Goal: Task Accomplishment & Management: Complete application form

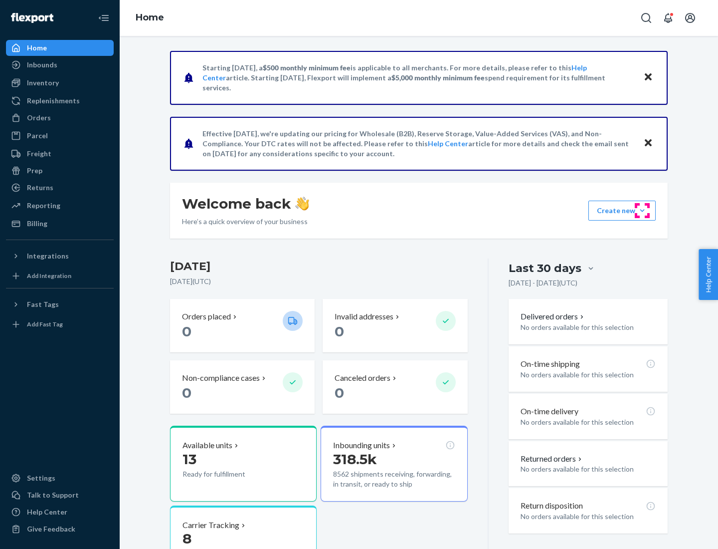
click at [642, 210] on button "Create new Create new inbound Create new order Create new product" at bounding box center [622, 211] width 67 height 20
click at [60, 65] on div "Inbounds" at bounding box center [60, 65] width 106 height 14
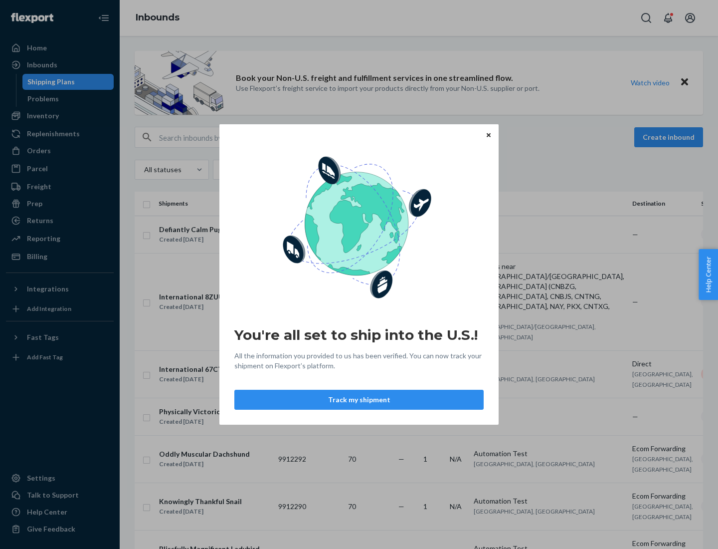
click at [60, 116] on div "You're all set to ship into the U.S.! All the information you provided to us ha…" at bounding box center [359, 274] width 718 height 549
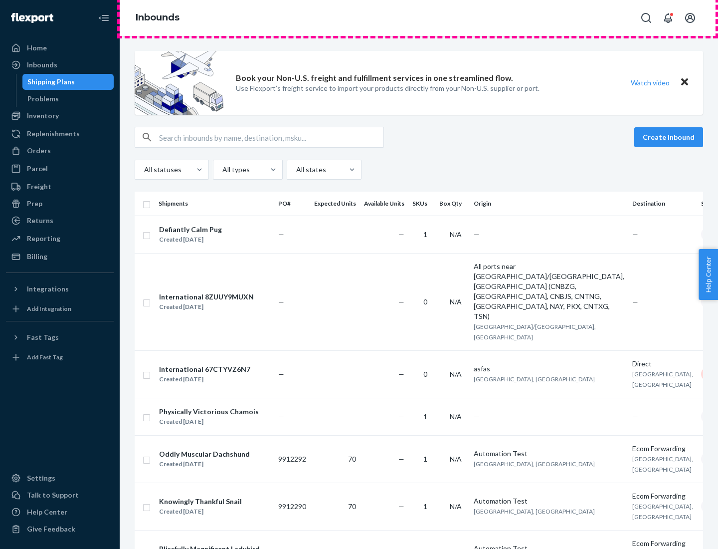
click at [419, 18] on div "Inbounds" at bounding box center [419, 18] width 599 height 36
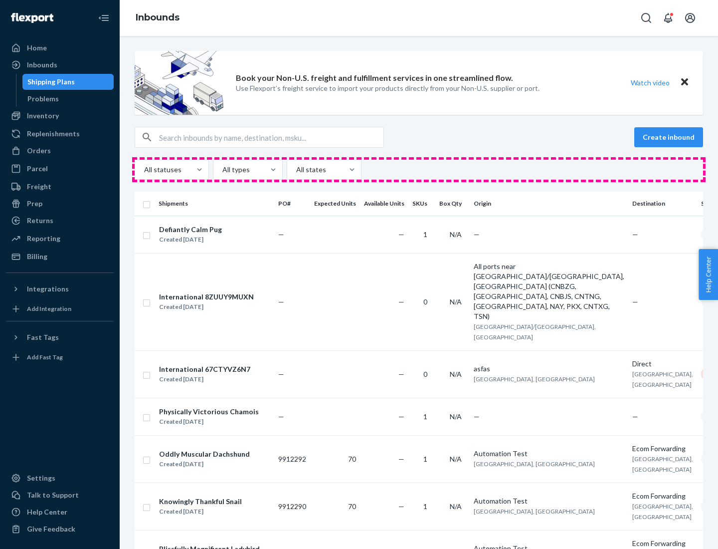
click at [419, 170] on div "All statuses All types All states" at bounding box center [419, 170] width 569 height 20
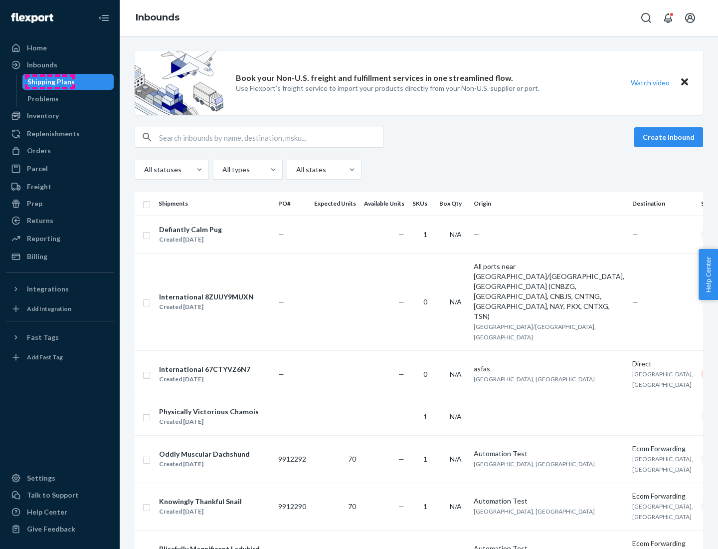
click at [49, 82] on div "Shipping Plans" at bounding box center [50, 82] width 47 height 10
click at [670, 137] on button "Create inbound" at bounding box center [668, 137] width 69 height 20
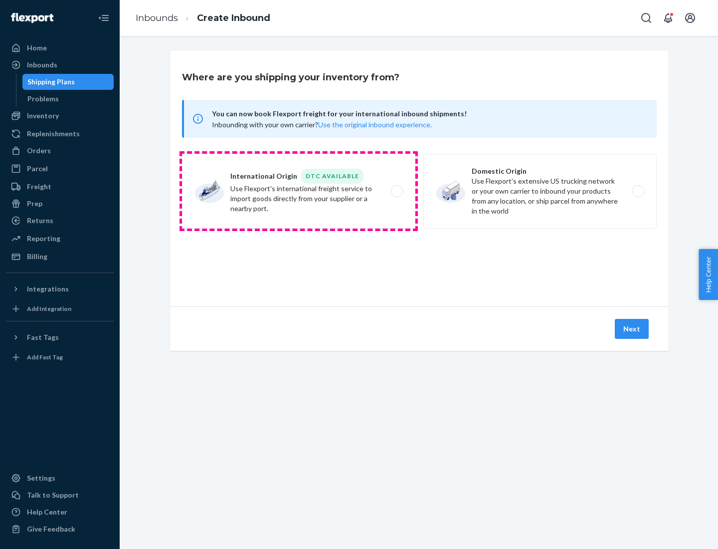
click at [299, 191] on label "International Origin DTC Available Use Flexport's international freight service…" at bounding box center [298, 191] width 233 height 75
click at [397, 191] on input "International Origin DTC Available Use Flexport's international freight service…" at bounding box center [400, 191] width 6 height 6
radio input "true"
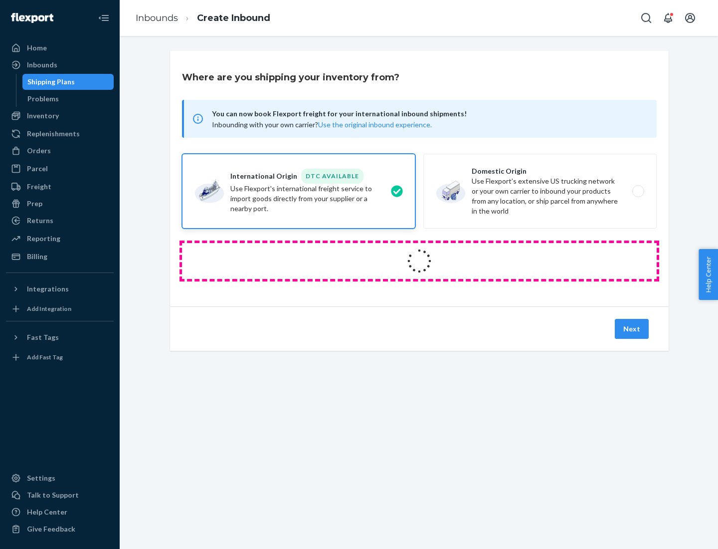
click at [419, 261] on icon at bounding box center [419, 261] width 28 height 28
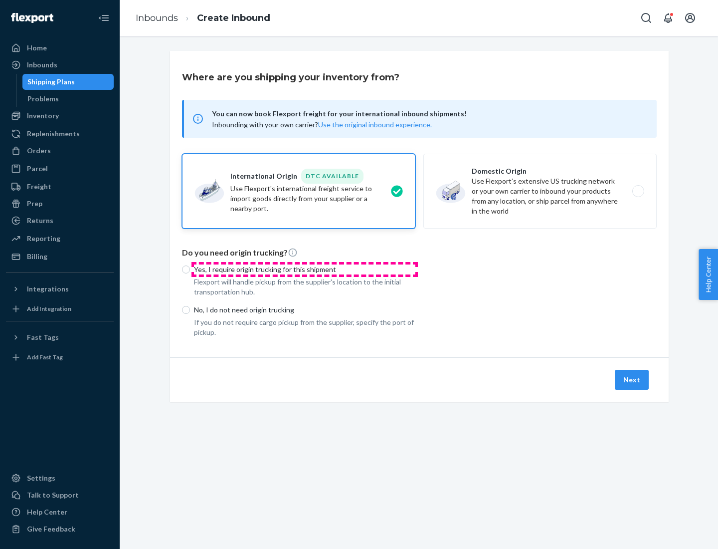
click at [305, 269] on p "Yes, I require origin trucking for this shipment" at bounding box center [304, 269] width 221 height 10
click at [190, 269] on input "Yes, I require origin trucking for this shipment" at bounding box center [186, 269] width 8 height 8
radio input "true"
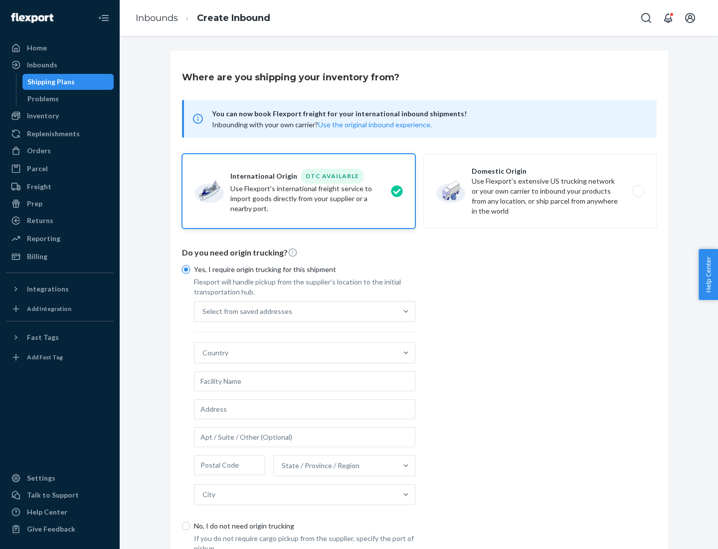
scroll to position [19, 0]
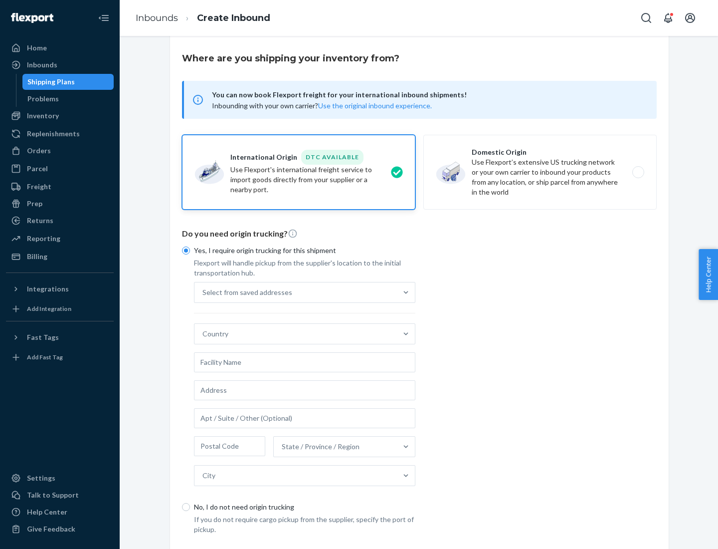
click at [296, 292] on div "Select from saved addresses" at bounding box center [296, 292] width 202 height 20
click at [203, 292] on input "Select from saved addresses" at bounding box center [202, 292] width 1 height 10
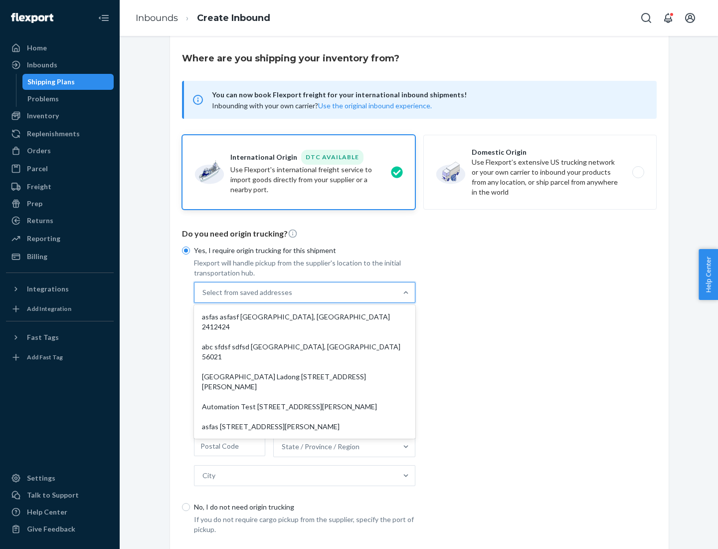
scroll to position [43, 0]
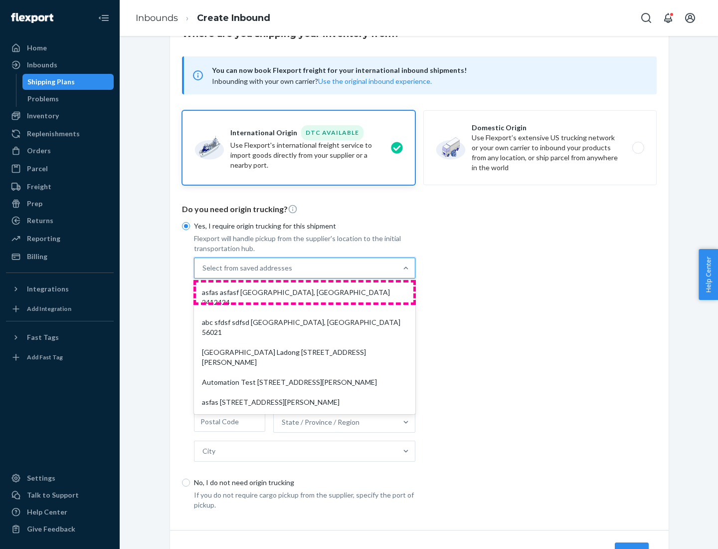
click at [305, 292] on div "asfas asfasf [GEOGRAPHIC_DATA], [GEOGRAPHIC_DATA] 2412424" at bounding box center [304, 297] width 217 height 30
click at [203, 273] on input "option asfas asfasf [GEOGRAPHIC_DATA], [GEOGRAPHIC_DATA] 2412424 focused, 1 of …" at bounding box center [202, 268] width 1 height 10
type input "asfas"
type input "asfasf"
type input "2412424"
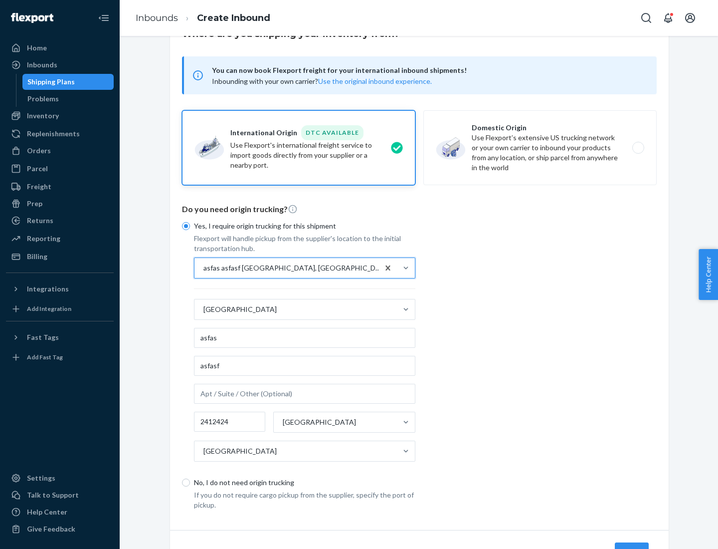
scroll to position [93, 0]
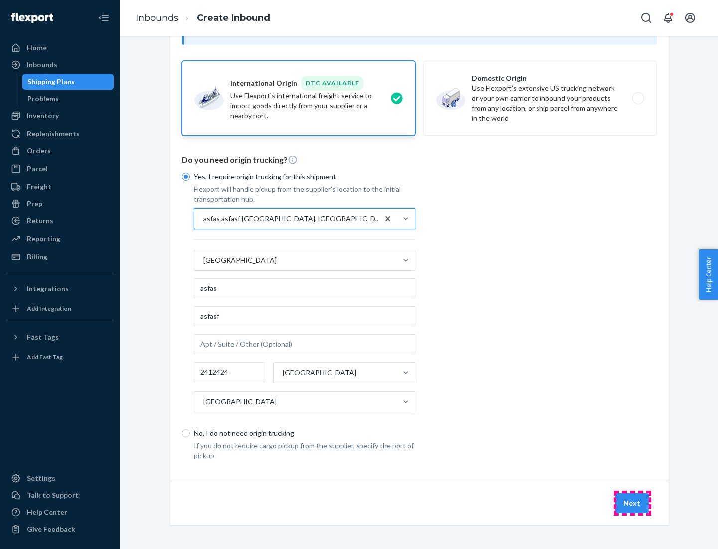
click at [632, 502] on button "Next" at bounding box center [632, 503] width 34 height 20
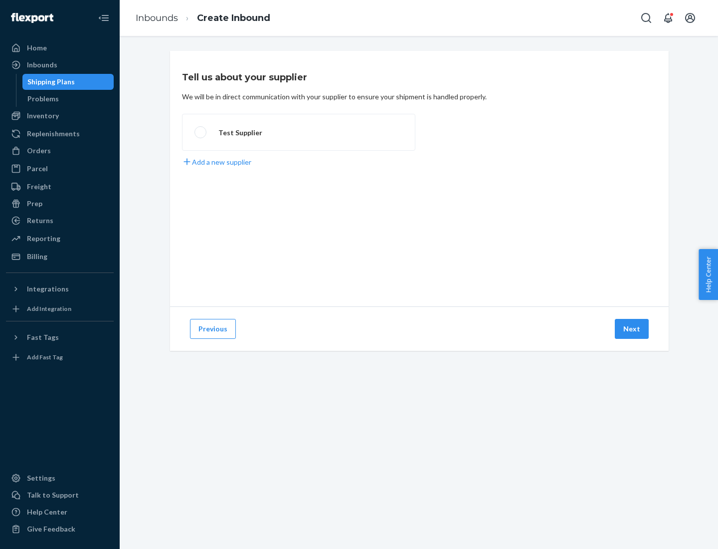
click at [299, 132] on label "Test Supplier" at bounding box center [298, 132] width 233 height 37
click at [201, 132] on input "Test Supplier" at bounding box center [198, 132] width 6 height 6
radio input "true"
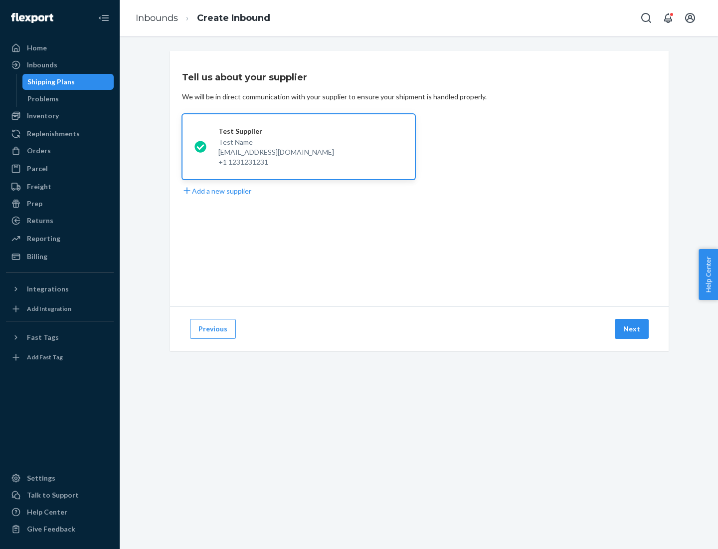
click at [632, 329] on button "Next" at bounding box center [632, 329] width 34 height 20
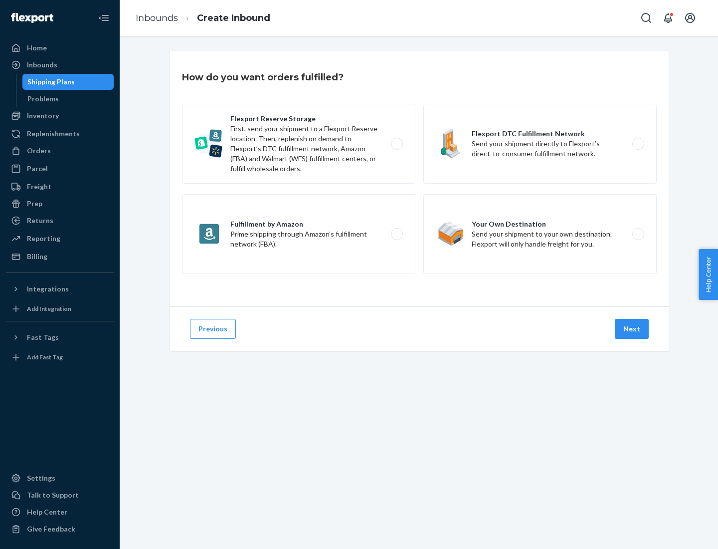
click at [299, 234] on label "Fulfillment by Amazon Prime shipping through Amazon’s fulfillment network (FBA)." at bounding box center [298, 234] width 233 height 80
click at [397, 234] on input "Fulfillment by Amazon Prime shipping through Amazon’s fulfillment network (FBA)." at bounding box center [400, 234] width 6 height 6
radio input "true"
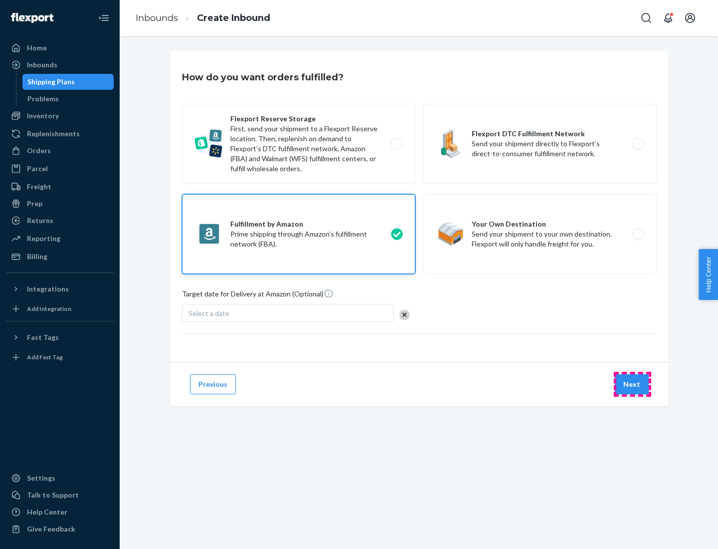
click at [632, 384] on button "Next" at bounding box center [632, 384] width 34 height 20
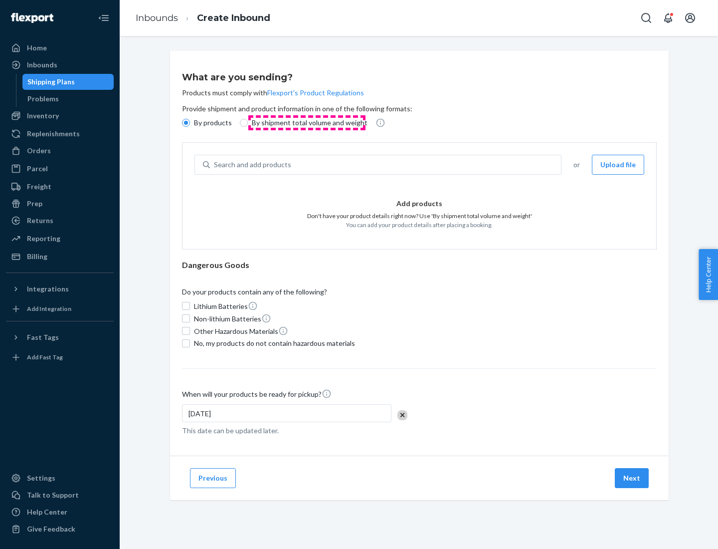
click at [307, 123] on p "By shipment total volume and weight" at bounding box center [310, 123] width 116 height 10
click at [248, 123] on input "By shipment total volume and weight" at bounding box center [244, 123] width 8 height 8
radio input "true"
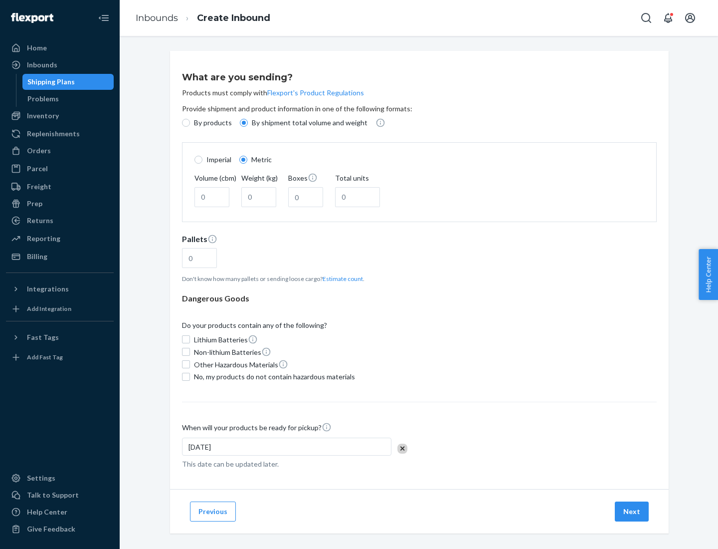
click at [212, 123] on p "By products" at bounding box center [213, 123] width 38 height 10
click at [190, 123] on input "By products" at bounding box center [186, 123] width 8 height 8
radio input "true"
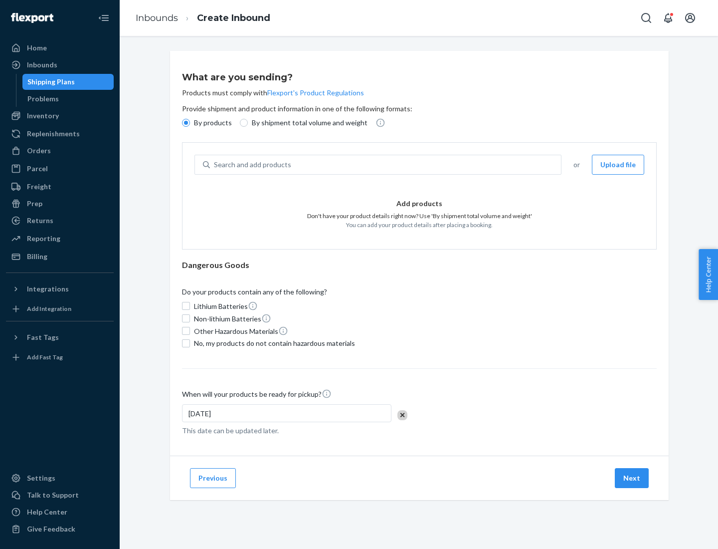
click at [386, 165] on div "Search and add products" at bounding box center [385, 165] width 351 height 18
click at [215, 165] on input "Search and add products" at bounding box center [214, 165] width 1 height 10
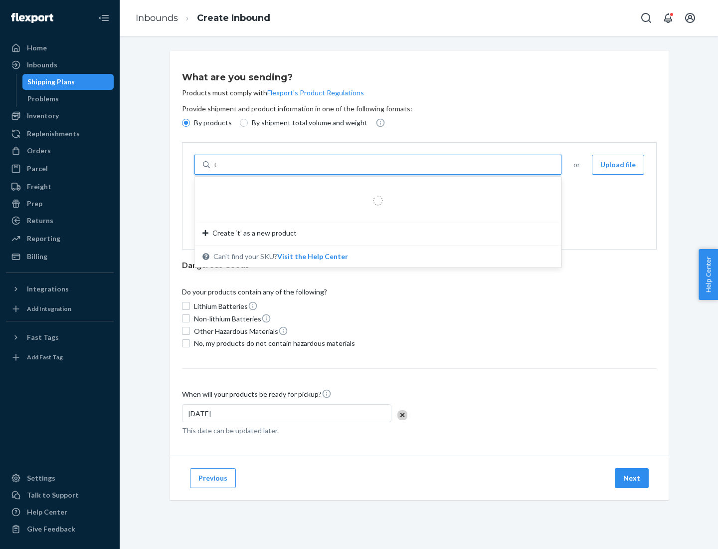
type input "test"
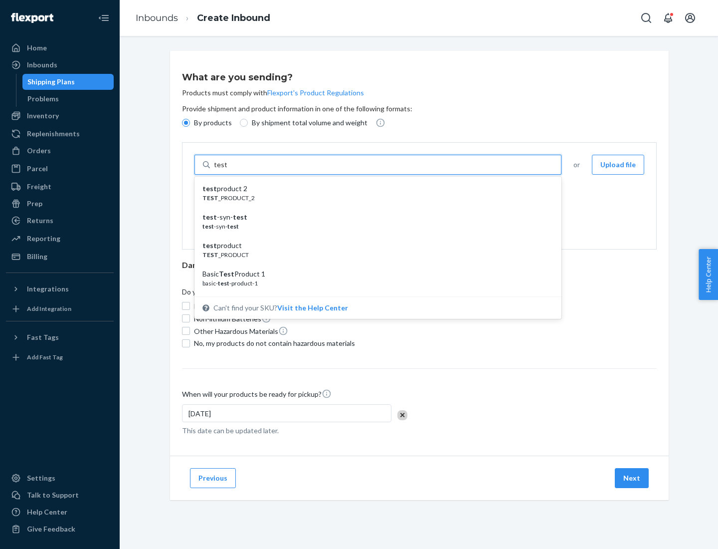
click at [375, 189] on div "test product 2" at bounding box center [373, 189] width 343 height 10
click at [227, 170] on input "test" at bounding box center [220, 165] width 13 height 10
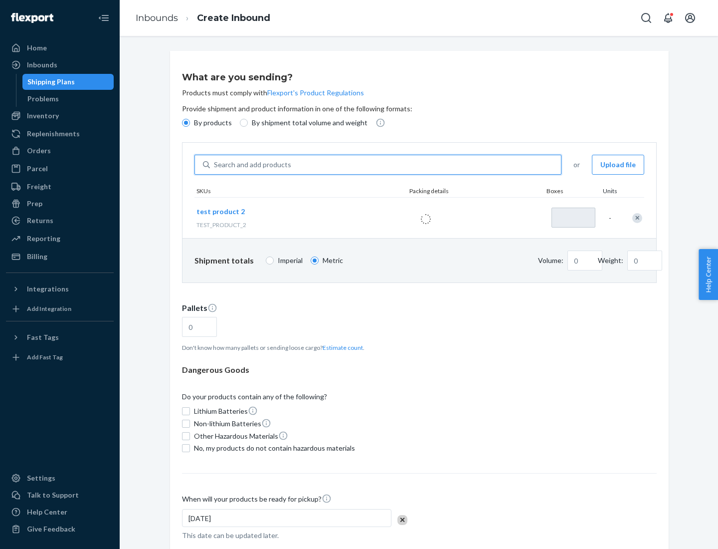
type input "1"
type input "0.02"
type input "22.23"
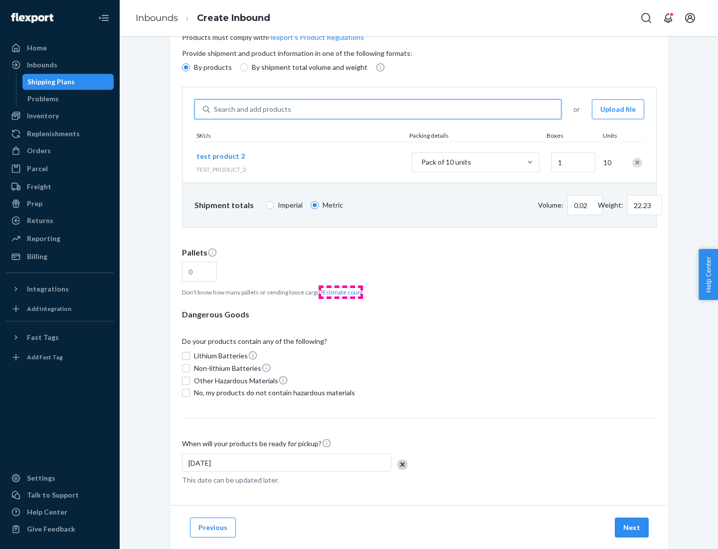
click at [341, 292] on button "Estimate count" at bounding box center [343, 292] width 40 height 8
type input "1"
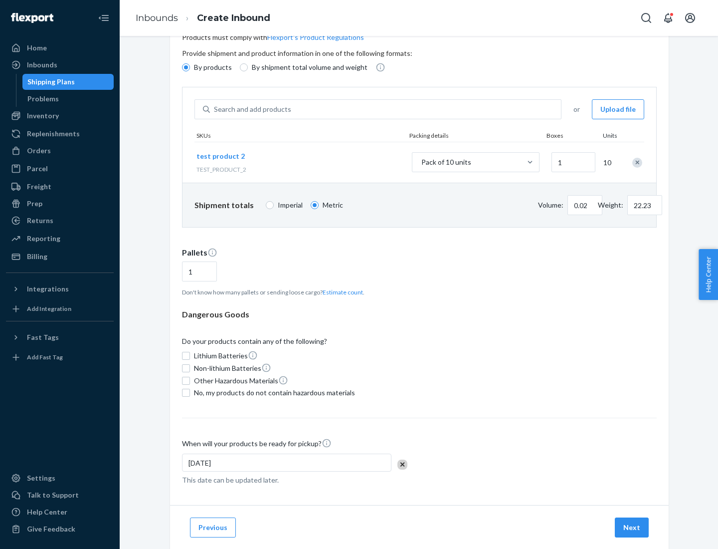
scroll to position [80, 0]
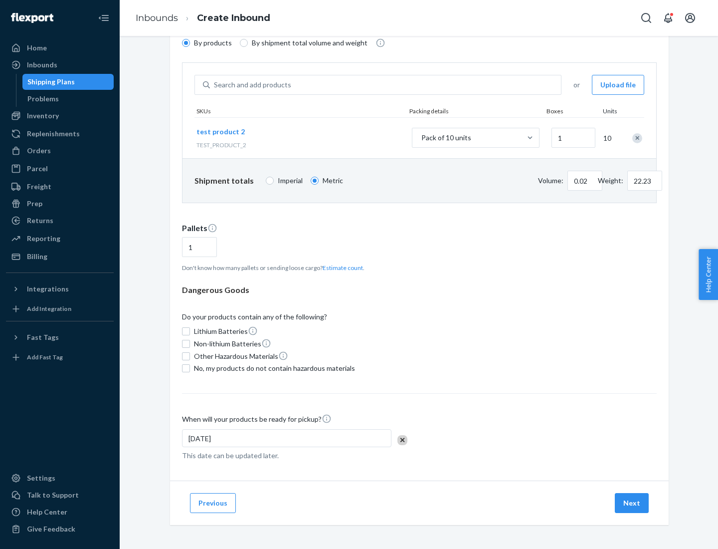
click at [273, 368] on span "No, my products do not contain hazardous materials" at bounding box center [274, 368] width 161 height 10
click at [190, 368] on input "No, my products do not contain hazardous materials" at bounding box center [186, 368] width 8 height 8
checkbox input "true"
click at [632, 503] on button "Next" at bounding box center [632, 503] width 34 height 20
